Goal: Find specific page/section

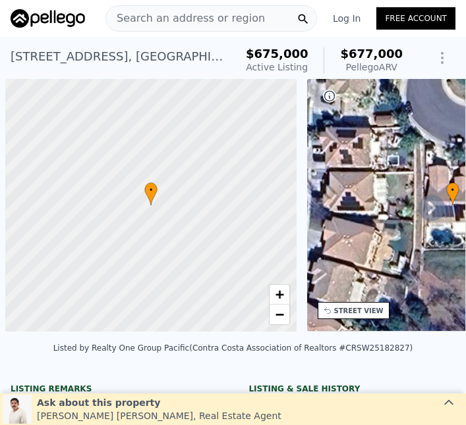
scroll to position [0, 5]
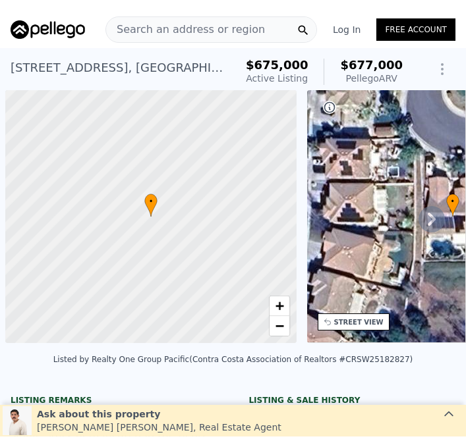
scroll to position [0, 5]
